Goal: Navigation & Orientation: Go to known website

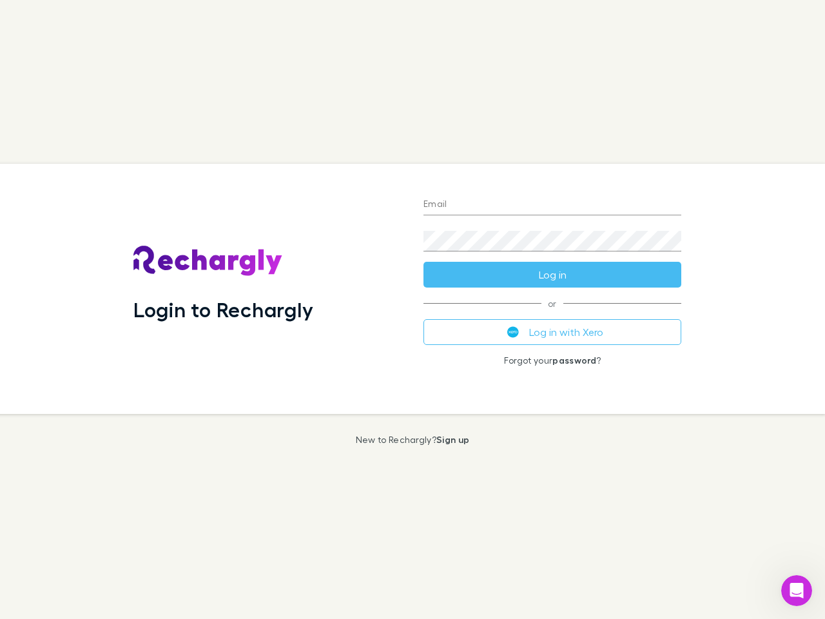
click at [413, 310] on div "Login to Rechargly" at bounding box center [268, 289] width 290 height 250
click at [553, 205] on input "Email" at bounding box center [553, 205] width 258 height 21
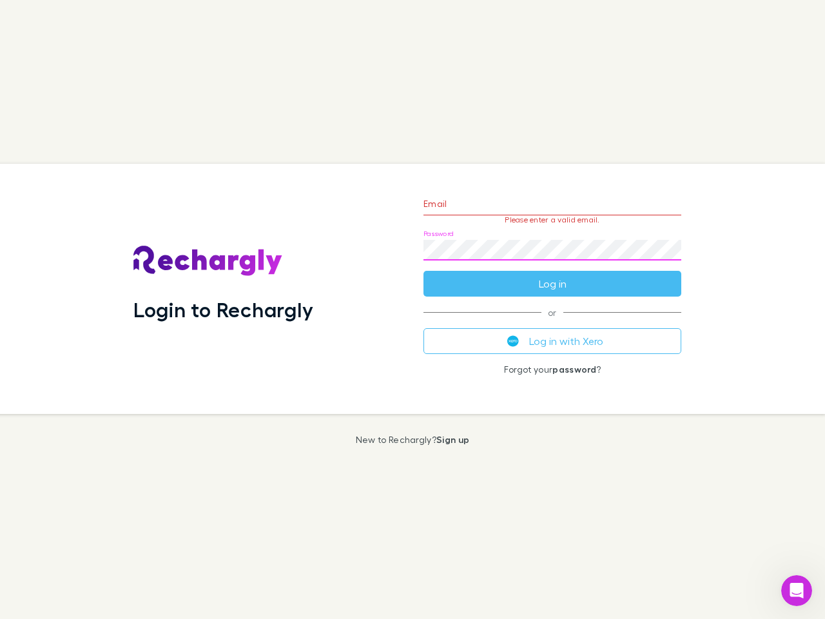
click at [553, 275] on form "Email Please enter a valid email. Password Log in" at bounding box center [553, 240] width 258 height 112
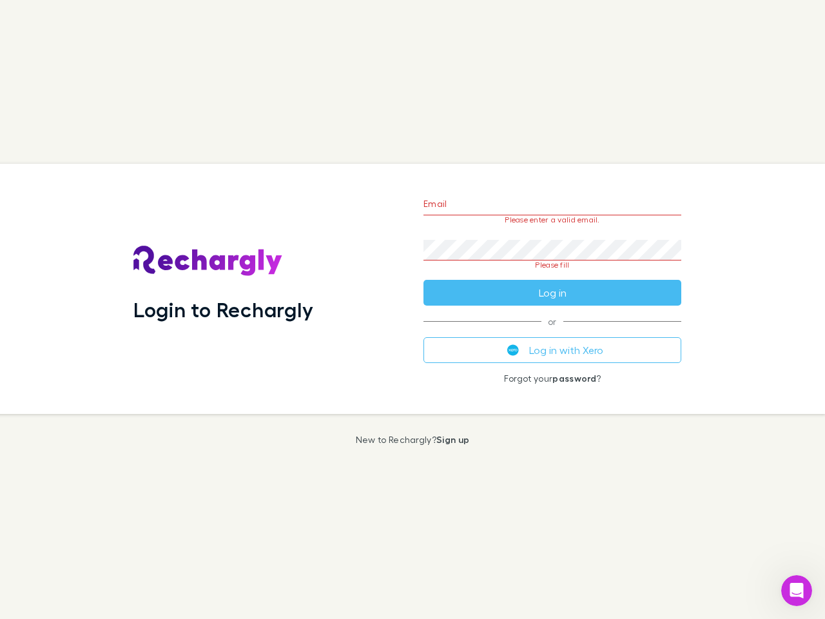
click at [553, 332] on div "Email Please enter a valid email. Password Please fill Log in or Log in with Xe…" at bounding box center [552, 289] width 279 height 250
click at [797, 591] on icon "Open Intercom Messenger" at bounding box center [797, 590] width 21 height 21
